Goal: Task Accomplishment & Management: Manage account settings

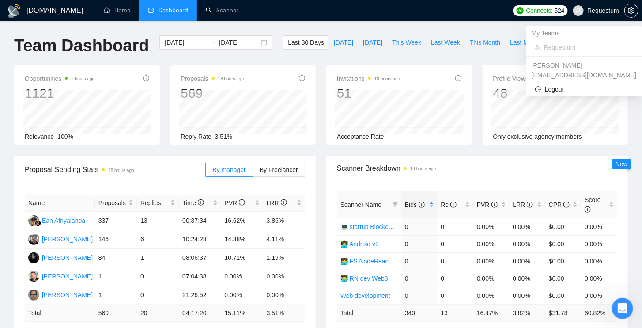
click at [610, 11] on span "Requestum" at bounding box center [604, 11] width 32 height 0
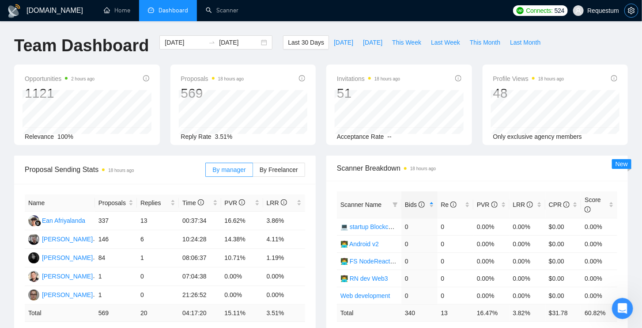
click at [631, 9] on icon "setting" at bounding box center [631, 10] width 7 height 7
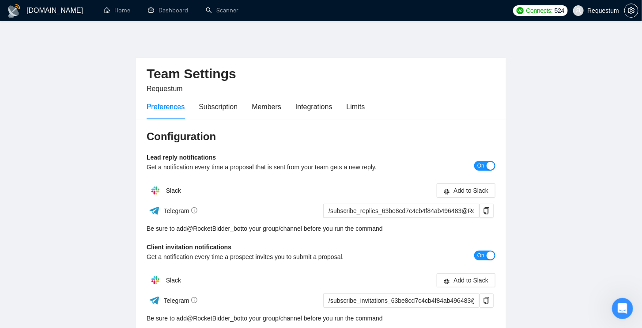
click at [614, 122] on main "Team Settings Requestum Preferences Subscription Members Integrations Limits Co…" at bounding box center [321, 268] width 614 height 466
click at [266, 107] on div "Members" at bounding box center [267, 106] width 30 height 11
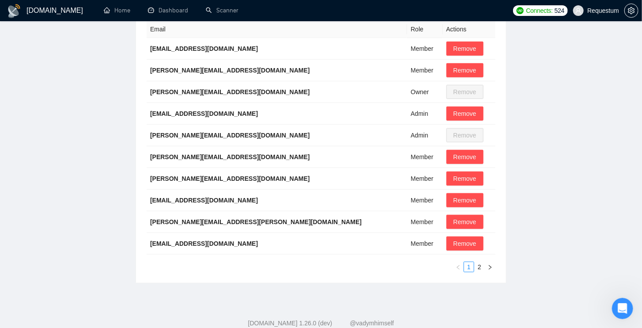
scroll to position [222, 0]
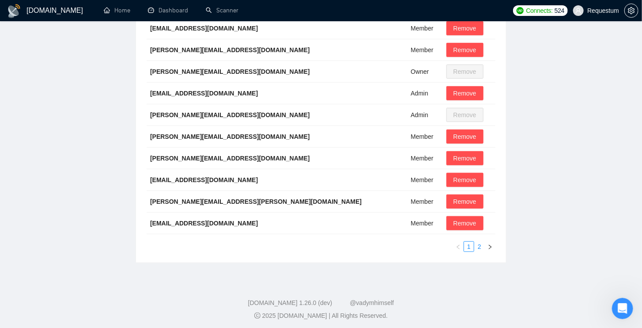
click at [479, 246] on link "2" at bounding box center [480, 247] width 10 height 10
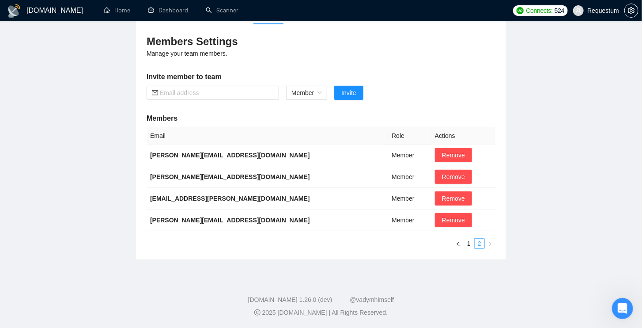
scroll to position [93, 0]
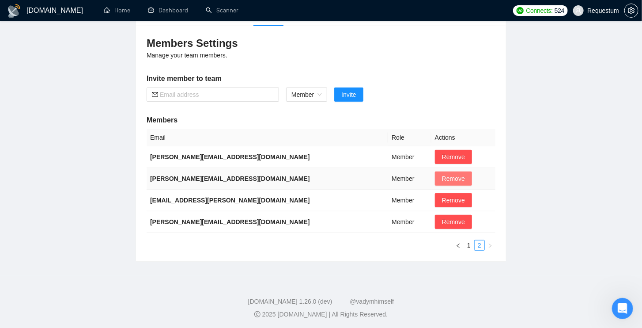
click at [442, 179] on span "Remove" at bounding box center [453, 179] width 23 height 10
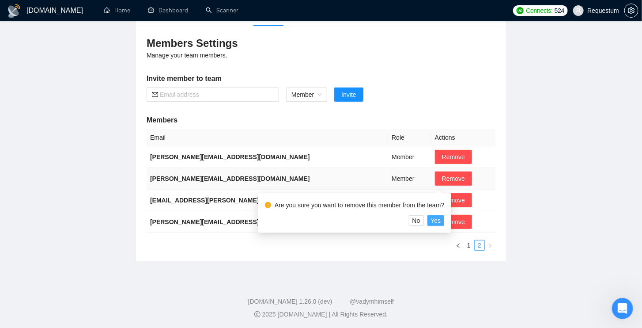
click at [439, 217] on span "Yes" at bounding box center [436, 221] width 10 height 10
click at [441, 222] on span "Yes" at bounding box center [436, 221] width 10 height 10
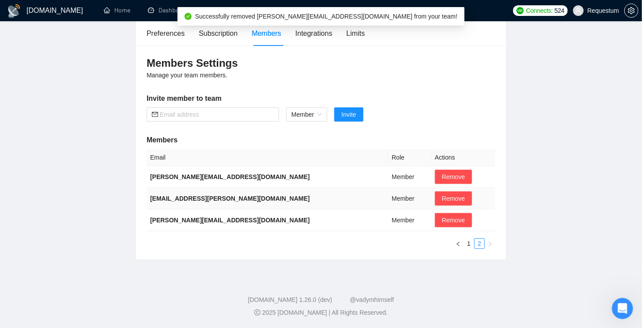
scroll to position [72, 0]
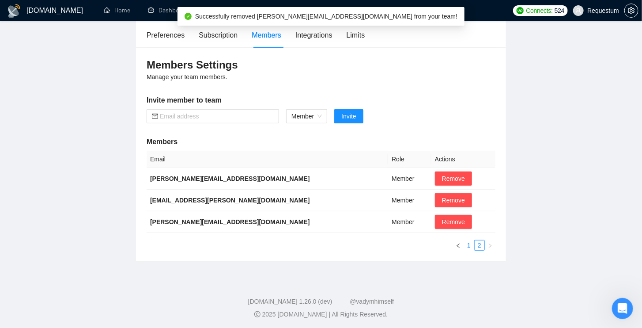
click at [471, 244] on link "1" at bounding box center [469, 245] width 10 height 10
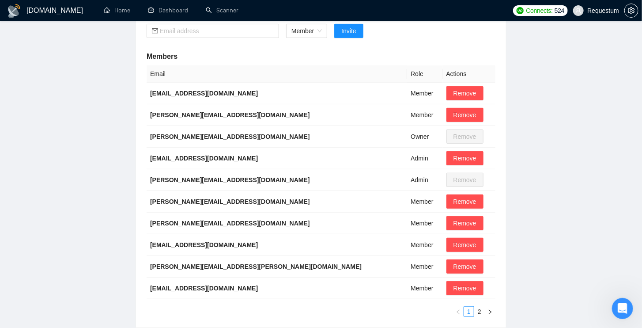
scroll to position [0, 0]
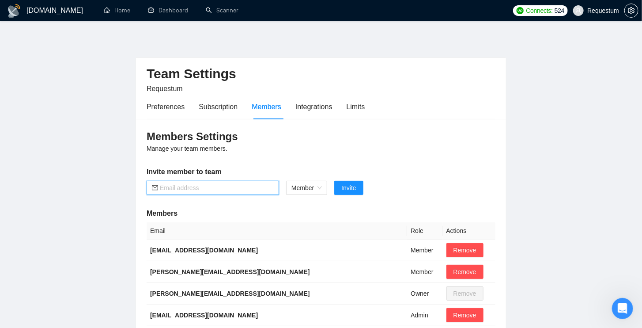
click at [254, 189] on input "text" at bounding box center [217, 188] width 114 height 10
paste input "[EMAIL_ADDRESS][PERSON_NAME][DOMAIN_NAME]"
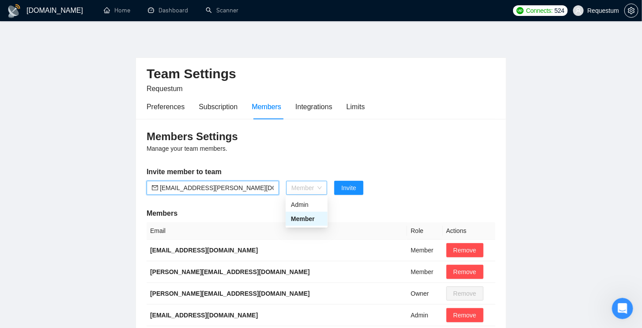
click at [318, 186] on span "Member" at bounding box center [307, 187] width 30 height 13
type input "[EMAIL_ADDRESS][PERSON_NAME][DOMAIN_NAME]"
click at [318, 186] on span "Member" at bounding box center [307, 187] width 30 height 13
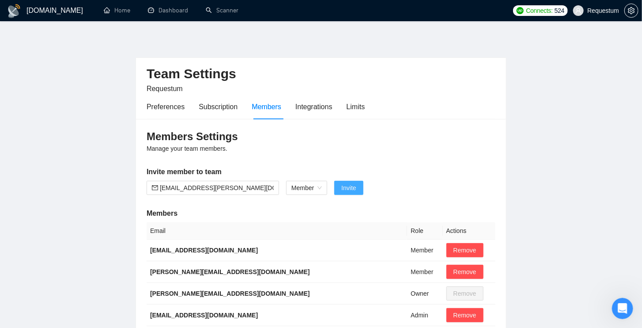
click at [355, 191] on span "Invite" at bounding box center [349, 188] width 15 height 10
